Goal: Communication & Community: Participate in discussion

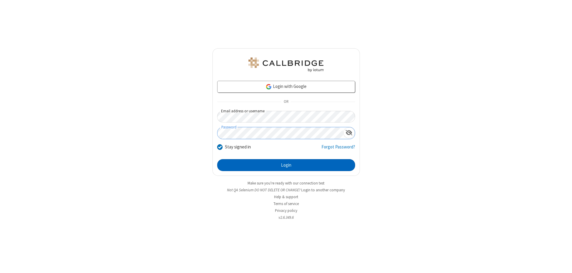
click at [286, 165] on button "Login" at bounding box center [286, 165] width 138 height 12
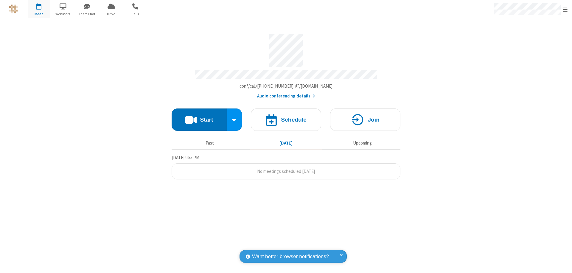
click at [199, 117] on button "Start" at bounding box center [199, 119] width 55 height 22
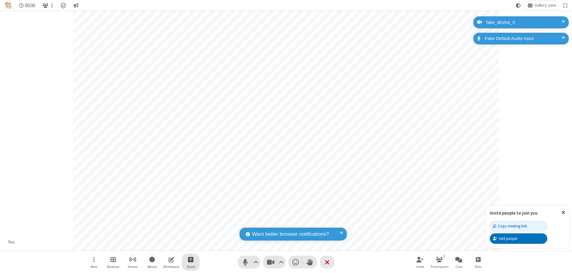
click at [191, 259] on span "Start sharing" at bounding box center [191, 259] width 6 height 7
click at [190, 223] on span "Share additional camera" at bounding box center [194, 224] width 44 height 5
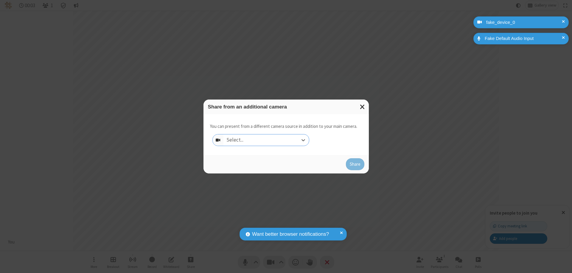
click at [266, 140] on div "Select..." at bounding box center [265, 139] width 85 height 11
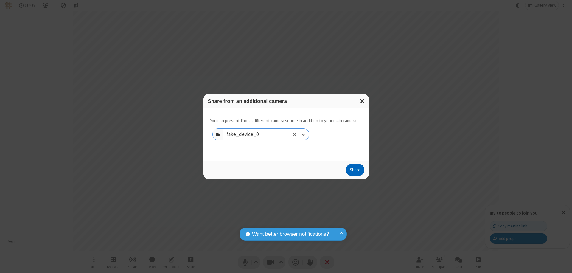
click at [355, 171] on button "Share" at bounding box center [355, 170] width 18 height 12
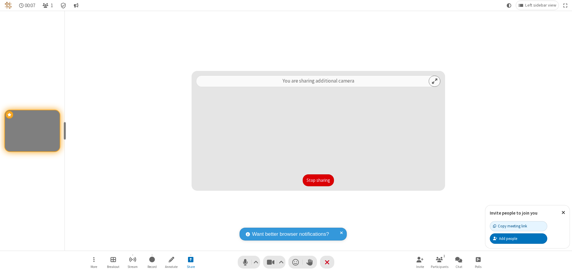
click at [318, 180] on button "Stop sharing" at bounding box center [318, 180] width 31 height 12
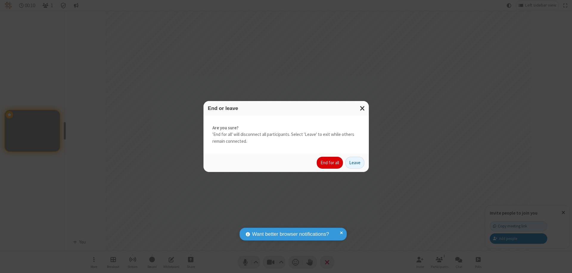
click at [330, 163] on button "End for all" at bounding box center [330, 163] width 26 height 12
